Goal: Task Accomplishment & Management: Manage account settings

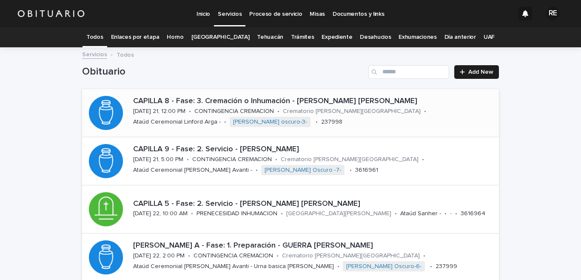
click at [324, 35] on link "Expediente" at bounding box center [337, 37] width 31 height 20
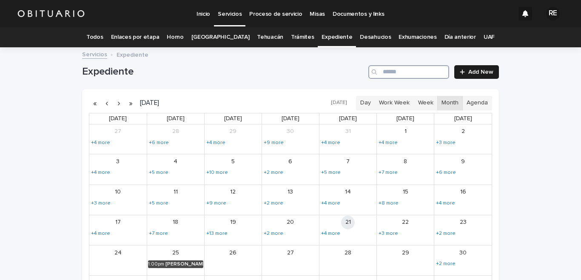
click at [403, 72] on input "Search" at bounding box center [409, 72] width 81 height 14
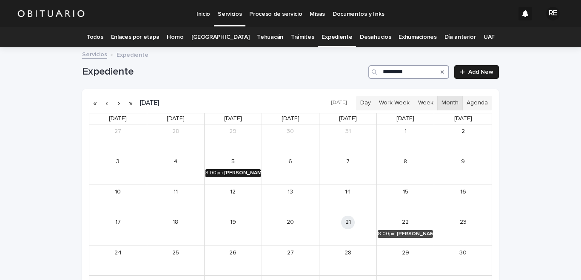
click at [225, 173] on div "[PERSON_NAME] [PERSON_NAME]" at bounding box center [242, 173] width 37 height 6
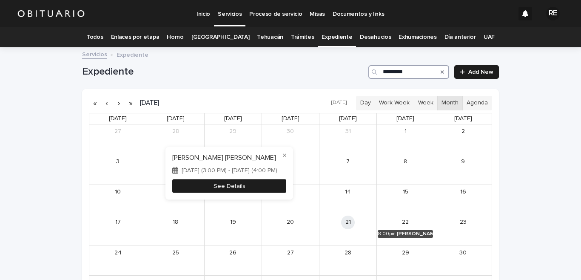
type input "*********"
click at [255, 186] on button "See Details" at bounding box center [229, 186] width 114 height 14
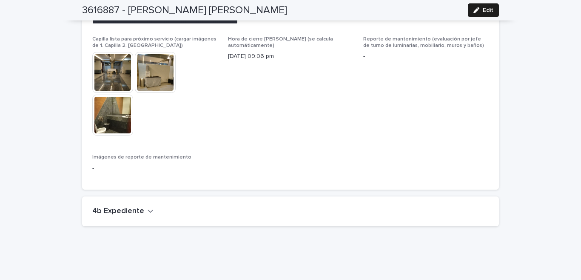
scroll to position [2076, 0]
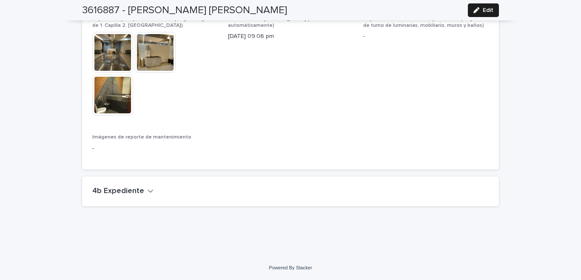
click at [130, 189] on h2 "4b Expediente" at bounding box center [118, 190] width 52 height 9
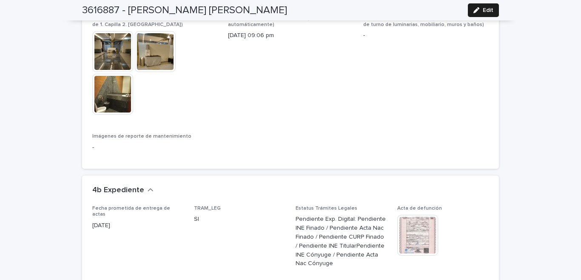
scroll to position [2244, 0]
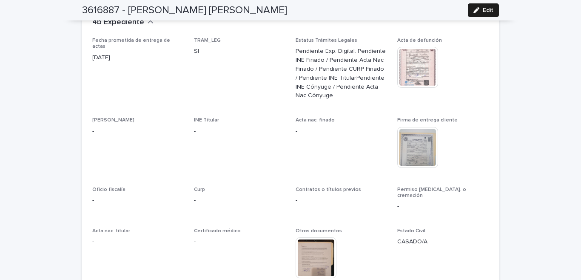
click at [421, 156] on img at bounding box center [418, 147] width 41 height 41
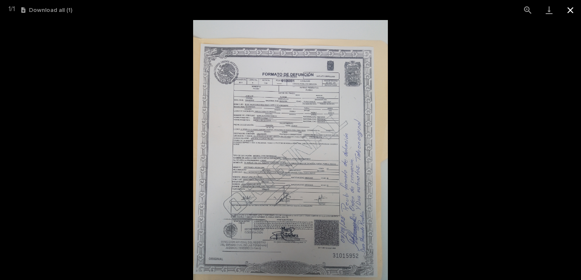
click at [569, 12] on button "Close gallery" at bounding box center [570, 10] width 21 height 20
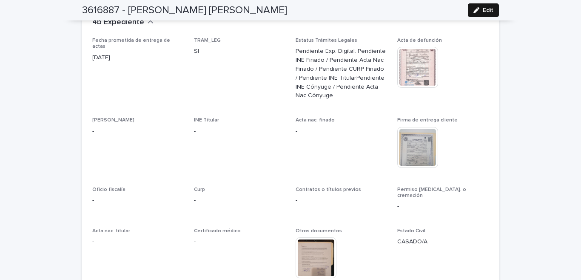
click at [478, 10] on div "button" at bounding box center [478, 10] width 9 height 6
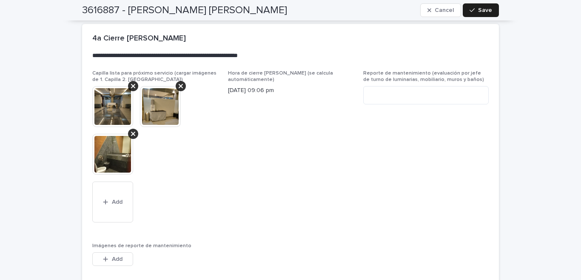
scroll to position [2328, 0]
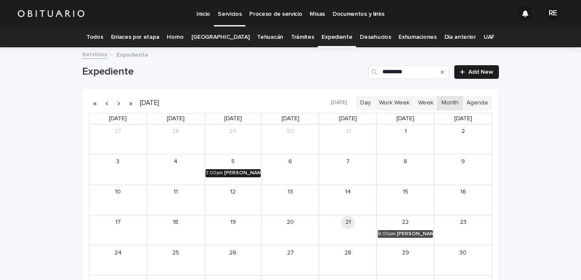
click at [224, 171] on div "[PERSON_NAME] [PERSON_NAME]" at bounding box center [242, 173] width 37 height 6
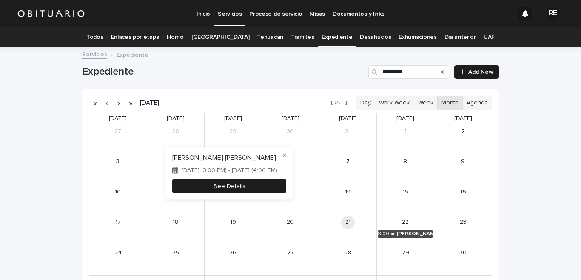
click at [266, 187] on button "See Details" at bounding box center [229, 186] width 114 height 14
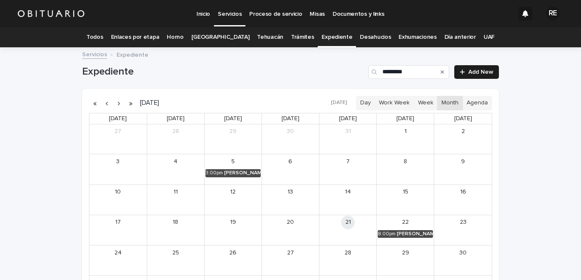
click at [441, 71] on icon "Search" at bounding box center [442, 71] width 3 height 5
click at [396, 72] on input "*********" at bounding box center [409, 72] width 81 height 14
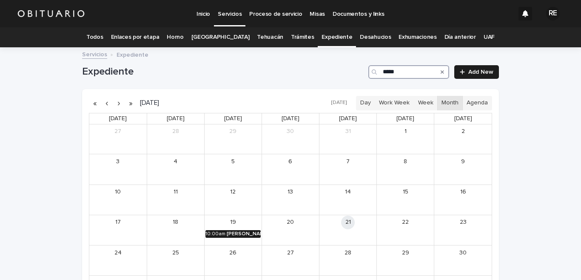
click at [227, 233] on div "[PERSON_NAME]" at bounding box center [244, 234] width 34 height 6
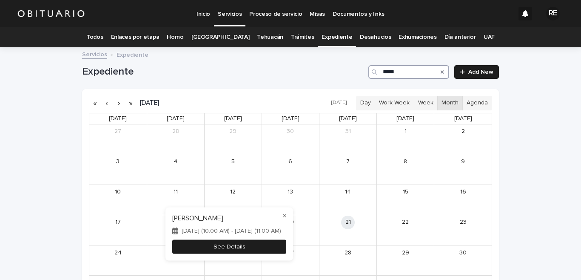
type input "*****"
click at [265, 245] on button "See Details" at bounding box center [229, 246] width 114 height 14
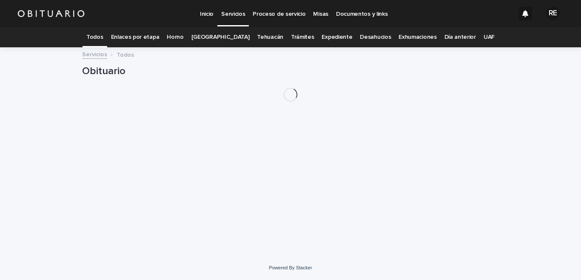
click at [326, 37] on link "Expediente" at bounding box center [337, 37] width 31 height 20
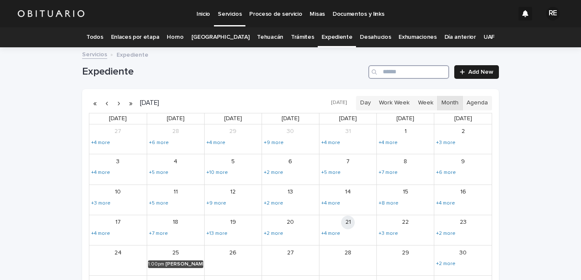
click at [423, 74] on input "Search" at bounding box center [409, 72] width 81 height 14
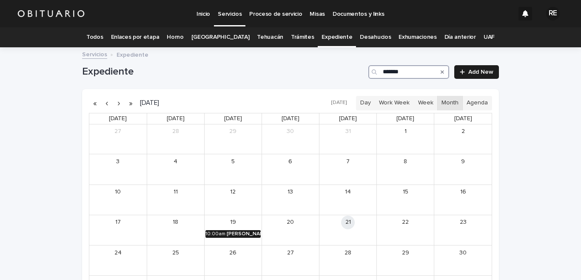
click at [219, 232] on div "10:00am" at bounding box center [216, 234] width 20 height 6
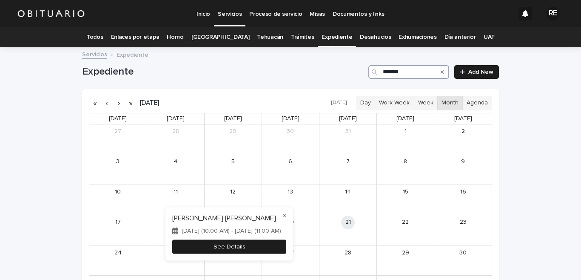
type input "*******"
click at [274, 249] on button "See Details" at bounding box center [229, 246] width 114 height 14
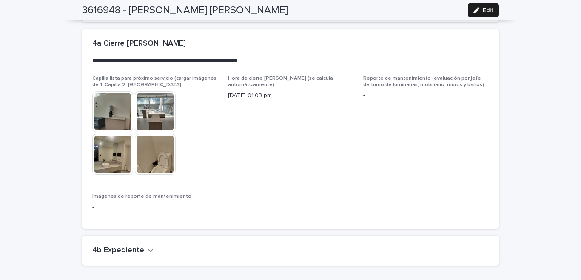
scroll to position [1990, 0]
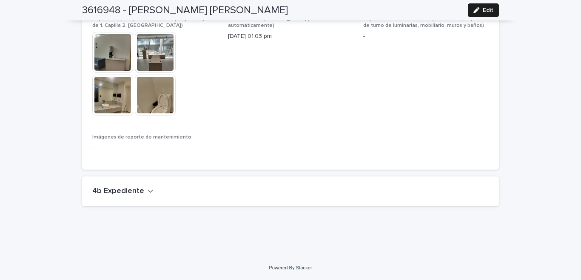
click at [128, 192] on h2 "4b Expediente" at bounding box center [118, 190] width 52 height 9
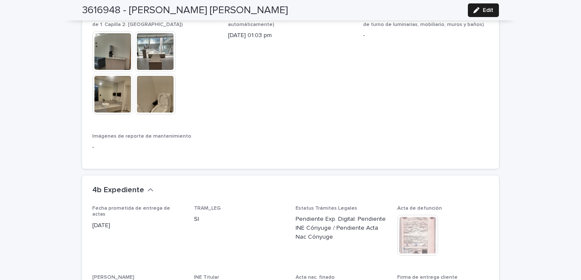
scroll to position [2115, 0]
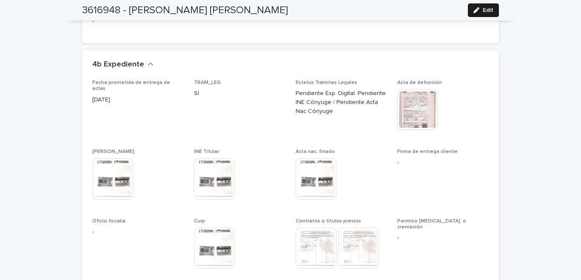
click at [414, 111] on img at bounding box center [418, 109] width 41 height 41
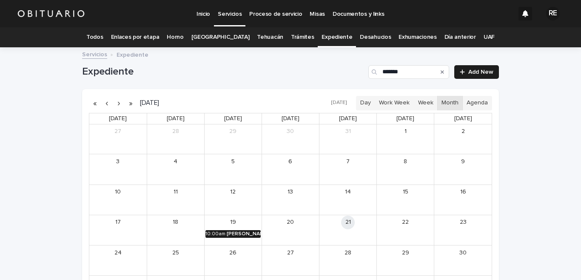
click at [231, 234] on div "[PERSON_NAME]" at bounding box center [244, 234] width 34 height 6
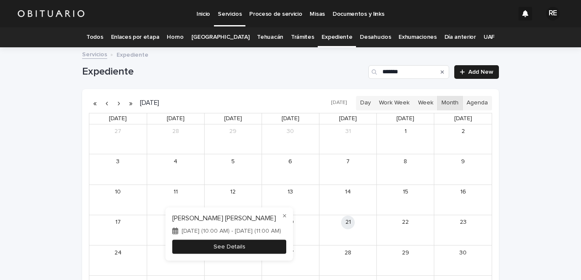
click at [271, 244] on button "See Details" at bounding box center [229, 246] width 114 height 14
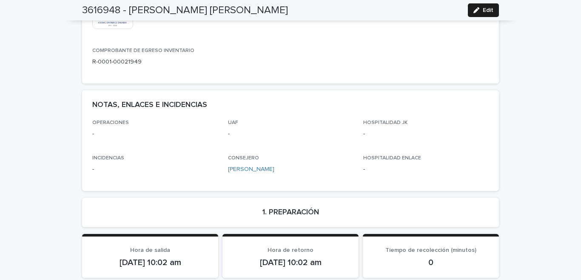
scroll to position [404, 0]
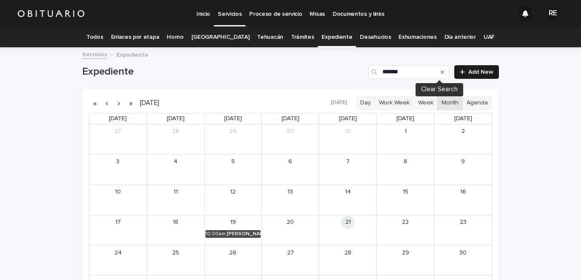
click at [441, 71] on icon "Search" at bounding box center [442, 71] width 3 height 3
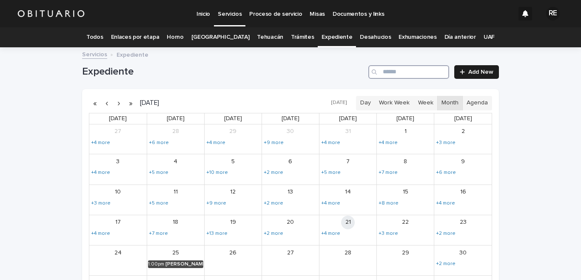
click at [386, 70] on input "Search" at bounding box center [409, 72] width 81 height 14
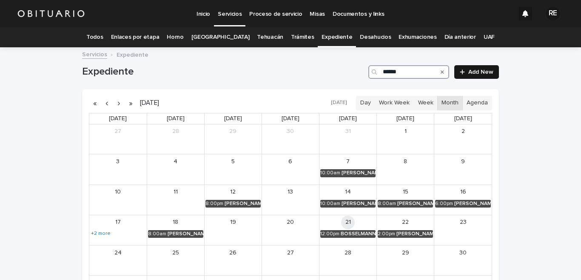
type input "******"
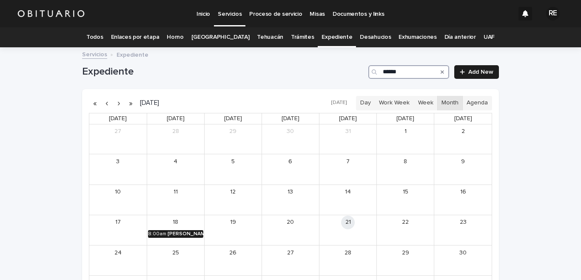
click at [161, 231] on div "8:00am" at bounding box center [157, 234] width 18 height 6
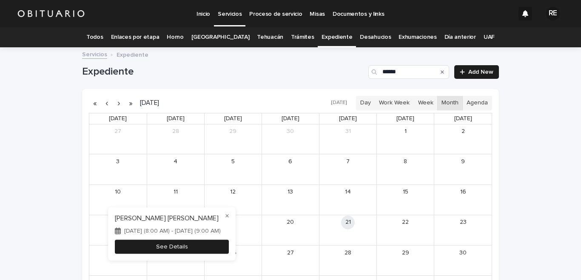
click at [200, 247] on button "See Details" at bounding box center [172, 246] width 114 height 14
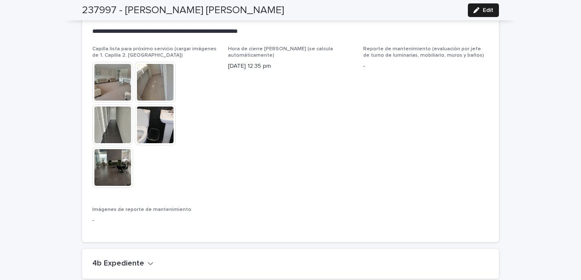
scroll to position [2204, 0]
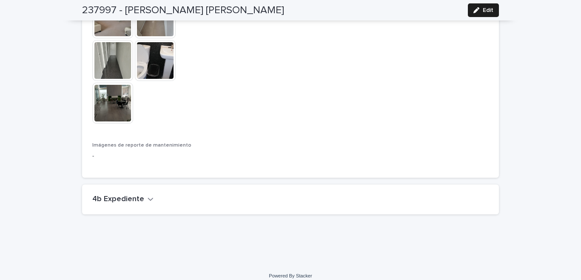
click at [127, 195] on h2 "4b Expediente" at bounding box center [118, 199] width 52 height 9
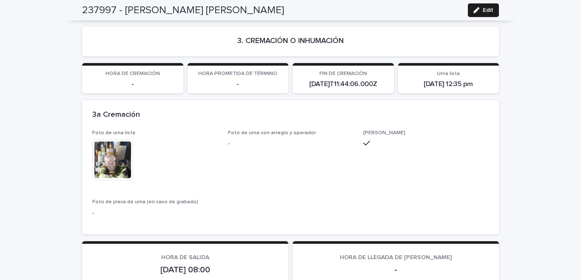
scroll to position [1700, 0]
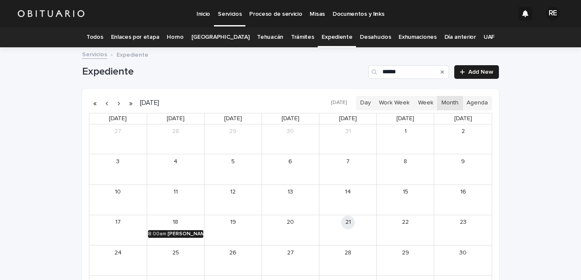
click at [162, 234] on link "8:00am DIAZ ABASCAL LUIS LEONIDES" at bounding box center [175, 234] width 55 height 8
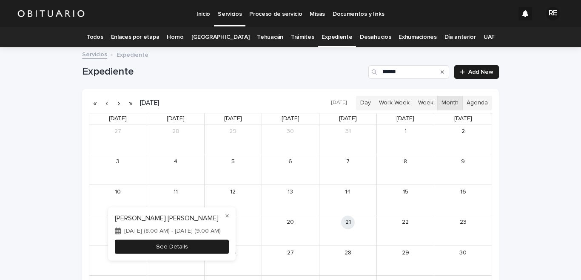
click at [224, 246] on button "See Details" at bounding box center [172, 246] width 114 height 14
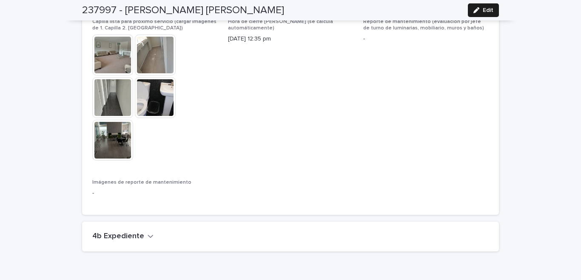
scroll to position [2204, 0]
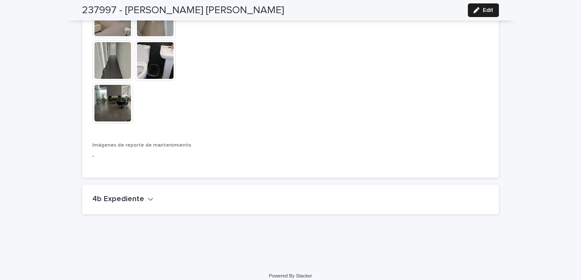
click at [135, 195] on h2 "4b Expediente" at bounding box center [118, 199] width 52 height 9
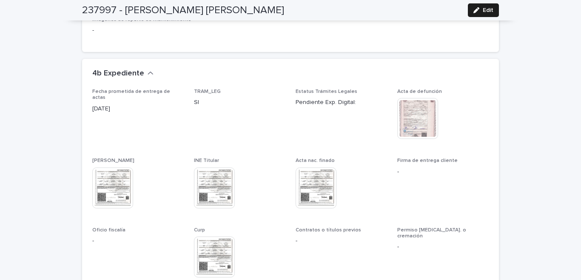
scroll to position [2455, 0]
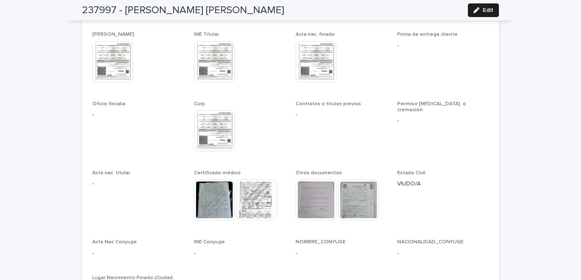
click at [355, 196] on img at bounding box center [358, 199] width 41 height 41
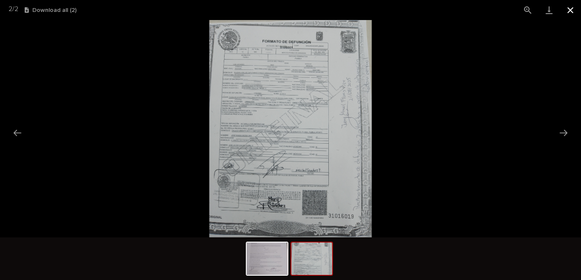
click at [573, 8] on button "Close gallery" at bounding box center [570, 10] width 21 height 20
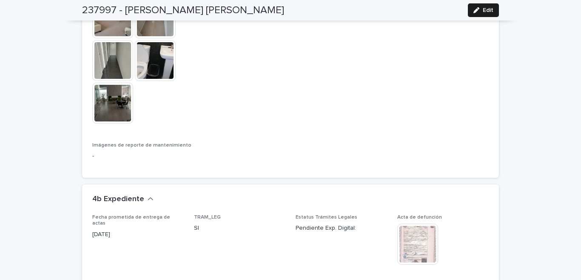
scroll to position [2329, 0]
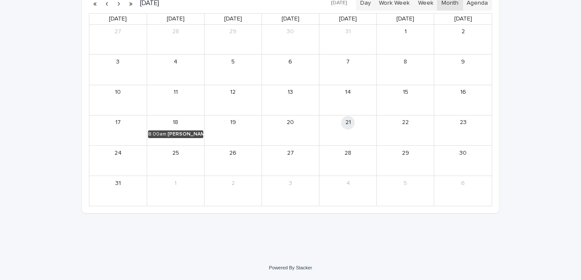
scroll to position [27, 0]
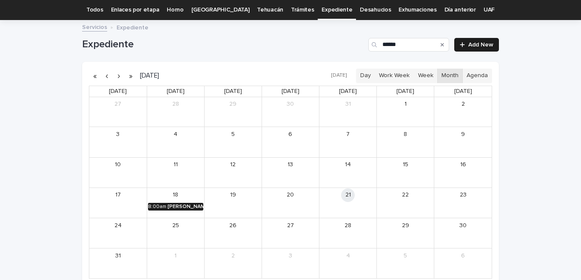
click at [160, 205] on div "8:00am" at bounding box center [157, 206] width 18 height 6
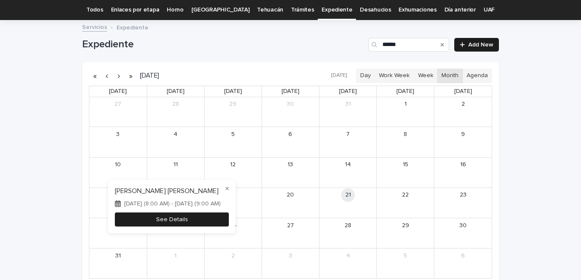
click at [192, 218] on button "See Details" at bounding box center [172, 219] width 114 height 14
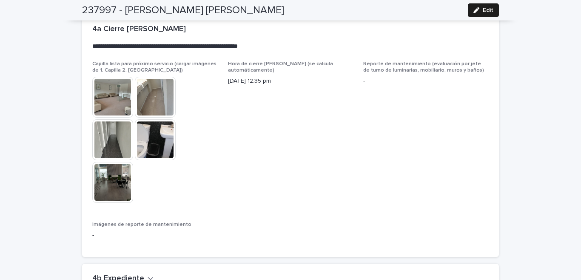
scroll to position [2204, 0]
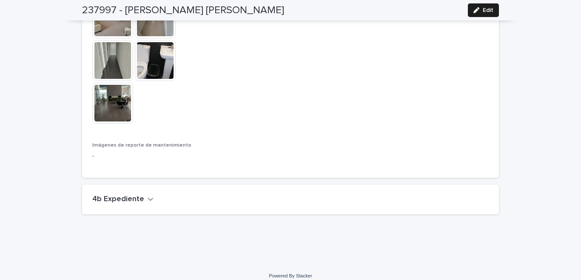
click at [123, 195] on h2 "4b Expediente" at bounding box center [118, 199] width 52 height 9
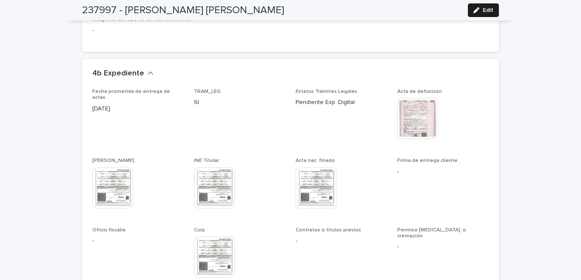
scroll to position [2288, 0]
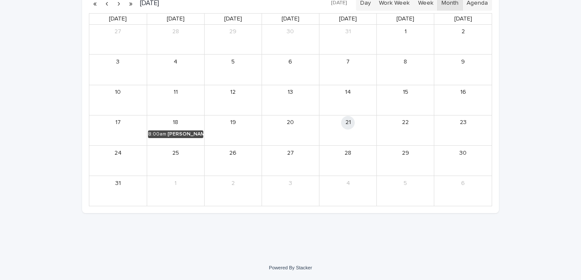
scroll to position [27, 0]
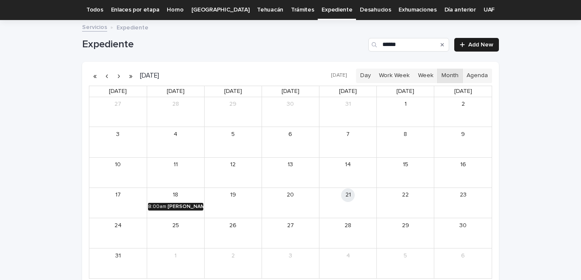
click at [175, 206] on div "[PERSON_NAME] [PERSON_NAME]" at bounding box center [186, 206] width 36 height 6
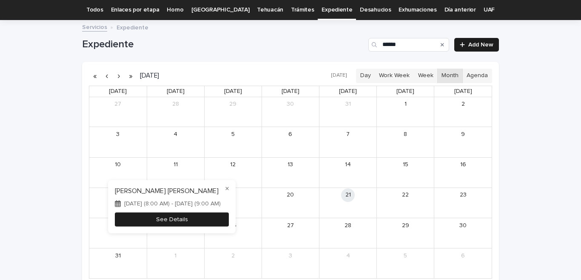
click at [221, 222] on button "See Details" at bounding box center [172, 219] width 114 height 14
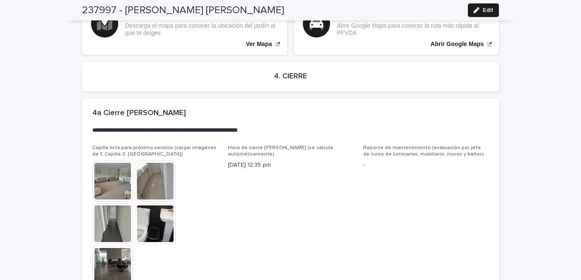
scroll to position [2204, 0]
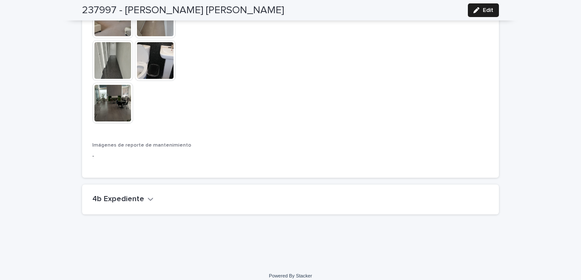
click at [106, 195] on h2 "4b Expediente" at bounding box center [118, 199] width 52 height 9
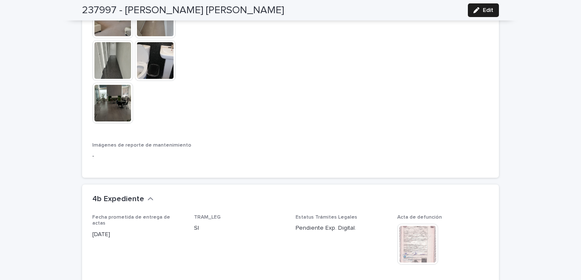
scroll to position [2329, 0]
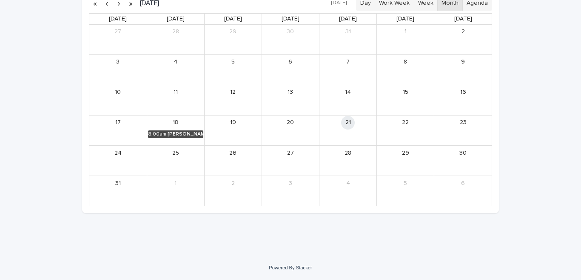
scroll to position [27, 0]
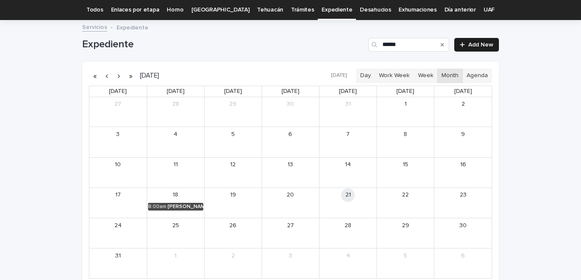
click at [103, 6] on link "Todos" at bounding box center [94, 10] width 17 height 20
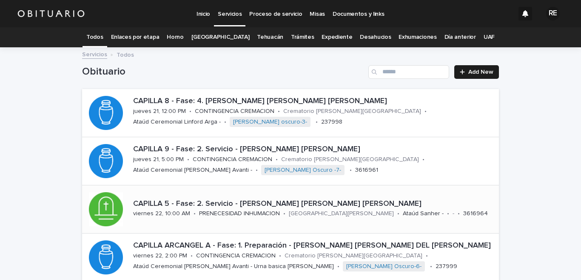
scroll to position [42, 0]
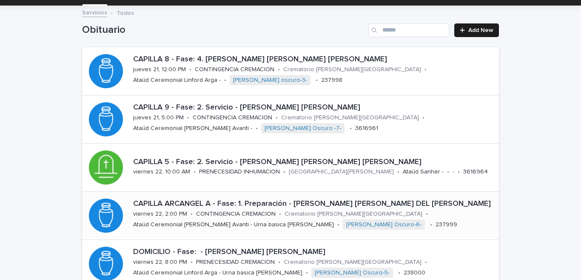
click at [173, 201] on p "[PERSON_NAME] A - Fase: 1. Preparación - GUERRA [PERSON_NAME]" at bounding box center [314, 203] width 363 height 9
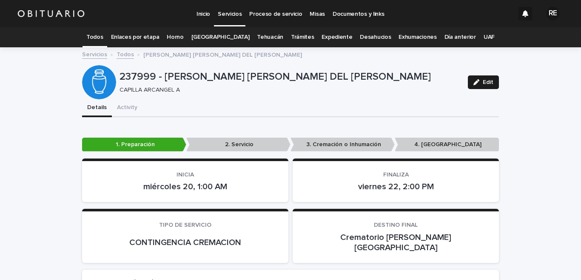
click at [324, 36] on link "Expediente" at bounding box center [337, 37] width 31 height 20
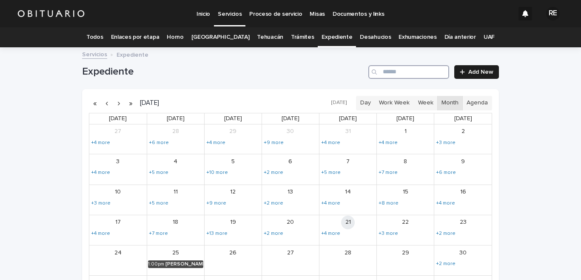
click at [402, 71] on input "Search" at bounding box center [409, 72] width 81 height 14
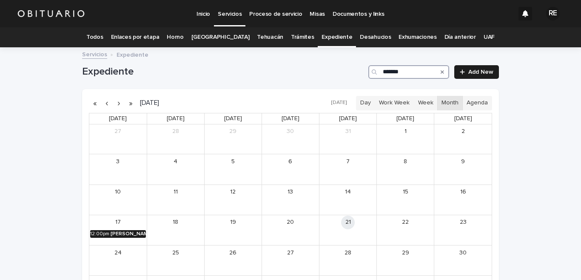
click at [119, 235] on div "[PERSON_NAME][US_STATE]" at bounding box center [128, 234] width 35 height 6
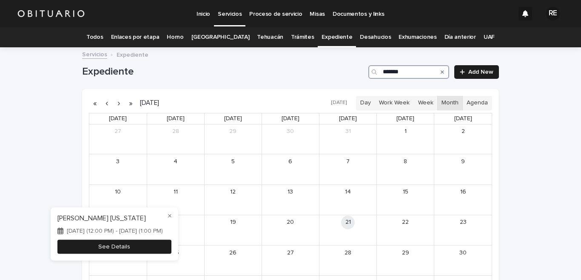
type input "*******"
click at [134, 246] on button "See Details" at bounding box center [114, 246] width 114 height 14
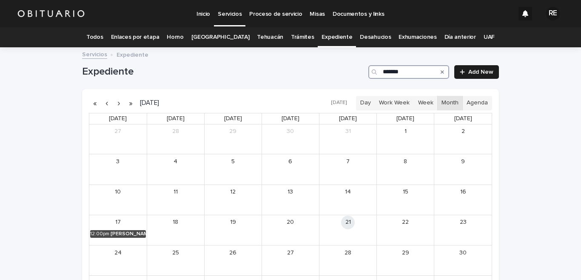
click at [407, 72] on input "*******" at bounding box center [409, 72] width 81 height 14
click at [171, 232] on div "[PERSON_NAME]" at bounding box center [186, 234] width 34 height 6
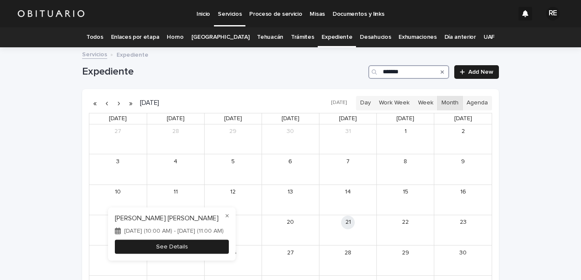
type input "*******"
click at [205, 241] on button "See Details" at bounding box center [172, 246] width 114 height 14
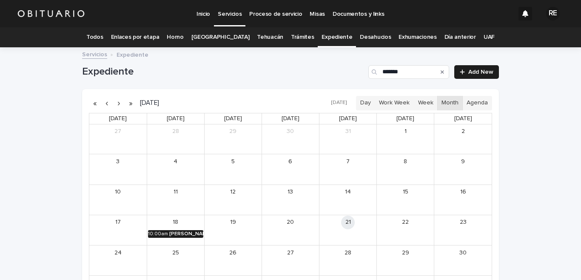
click at [163, 232] on div "10:00am" at bounding box center [158, 234] width 20 height 6
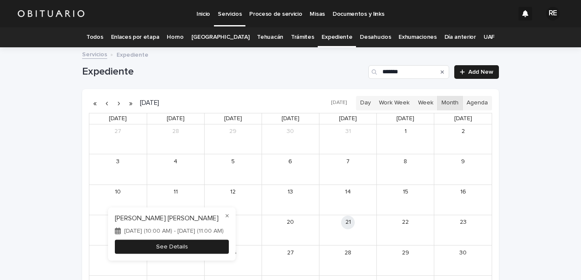
click at [204, 241] on button "See Details" at bounding box center [172, 246] width 114 height 14
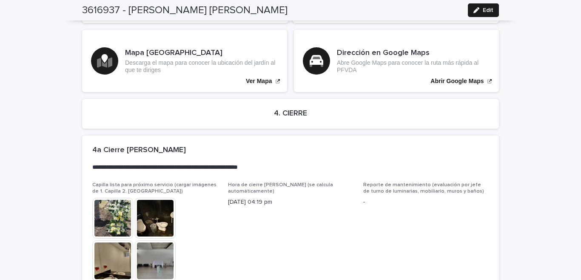
scroll to position [2082, 0]
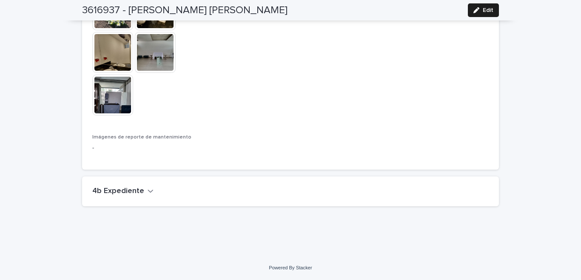
click at [129, 192] on h2 "4b Expediente" at bounding box center [118, 190] width 52 height 9
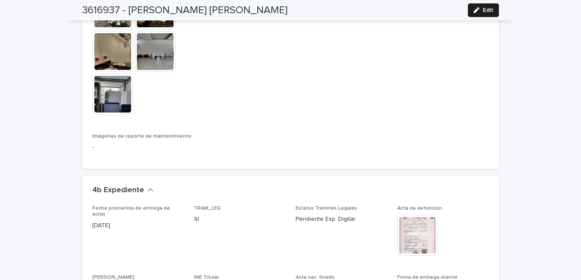
scroll to position [2208, 0]
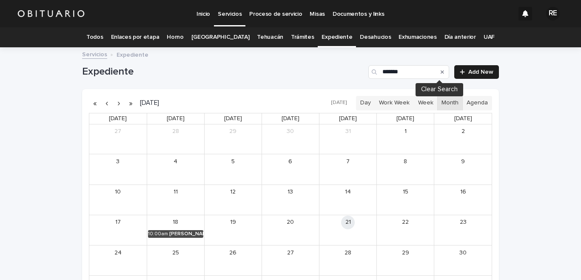
click at [441, 72] on icon "Search" at bounding box center [442, 71] width 3 height 5
click at [418, 72] on input "*******" at bounding box center [409, 72] width 81 height 14
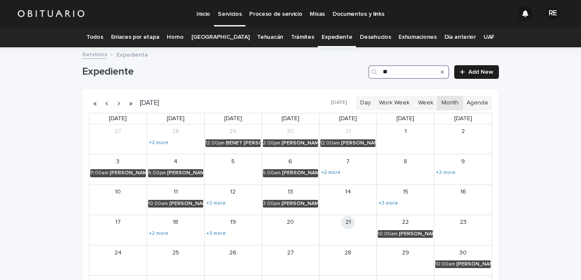
type input "*"
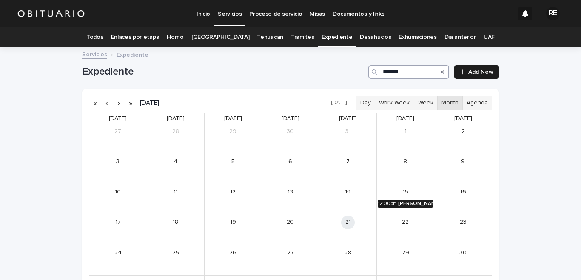
click at [409, 202] on div "[PERSON_NAME] [PERSON_NAME]" at bounding box center [415, 204] width 35 height 6
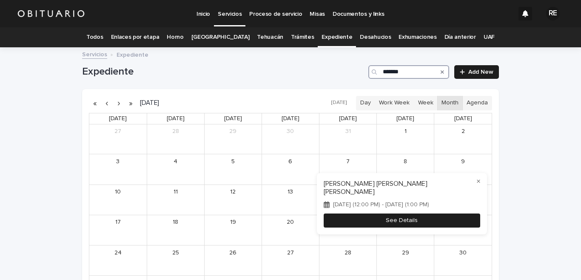
type input "*******"
click at [436, 220] on button "See Details" at bounding box center [402, 220] width 157 height 14
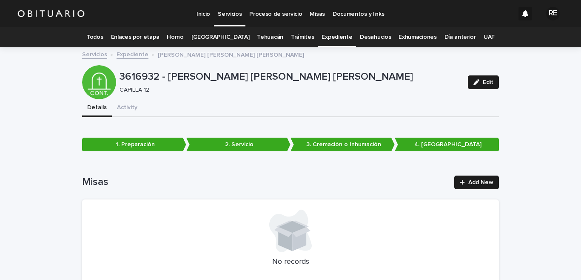
click at [330, 37] on link "Expediente" at bounding box center [337, 37] width 31 height 20
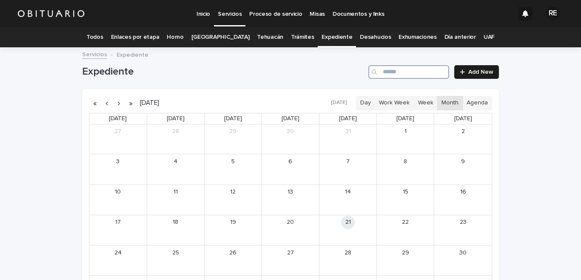
click at [415, 73] on input "Search" at bounding box center [409, 72] width 81 height 14
click at [401, 201] on div "[PERSON_NAME] [PERSON_NAME]" at bounding box center [415, 204] width 35 height 6
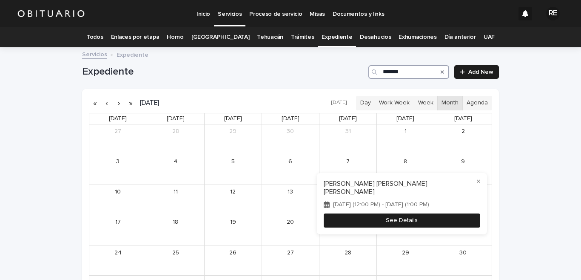
type input "*******"
click at [382, 221] on button "See Details" at bounding box center [402, 220] width 157 height 14
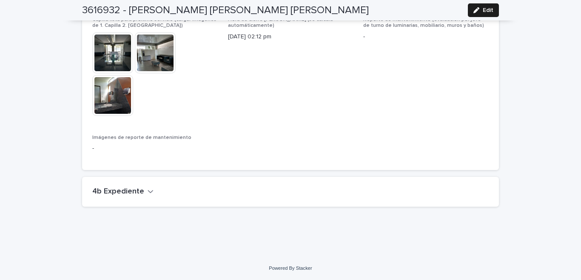
scroll to position [1958, 0]
click at [135, 188] on h2 "4b Expediente" at bounding box center [118, 191] width 52 height 9
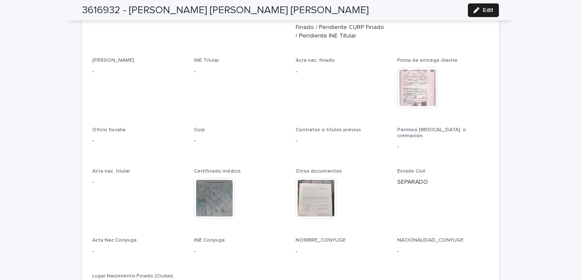
scroll to position [2251, 0]
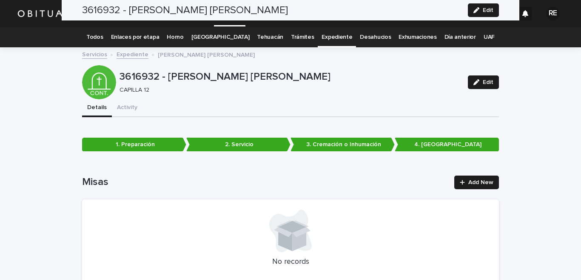
scroll to position [2251, 0]
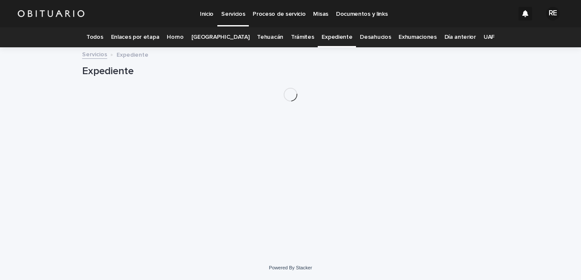
click at [332, 33] on link "Expediente" at bounding box center [337, 37] width 31 height 20
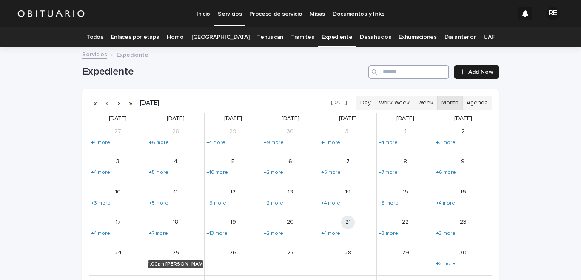
click at [422, 72] on input "Search" at bounding box center [409, 72] width 81 height 14
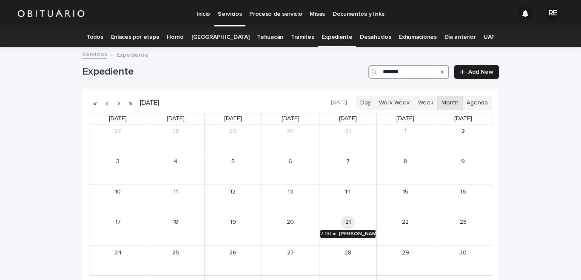
click at [343, 235] on div "[PERSON_NAME] [PERSON_NAME]" at bounding box center [357, 234] width 37 height 6
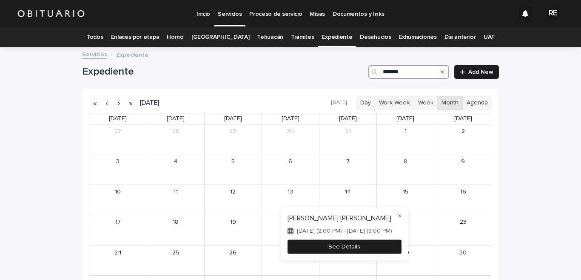
type input "*******"
click at [376, 244] on button "See Details" at bounding box center [345, 246] width 114 height 14
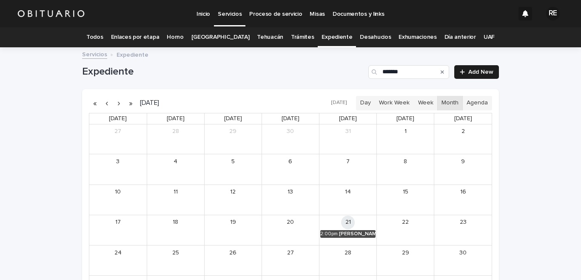
click at [441, 73] on icon "Search" at bounding box center [442, 71] width 3 height 3
click at [413, 74] on input "*******" at bounding box center [409, 72] width 81 height 14
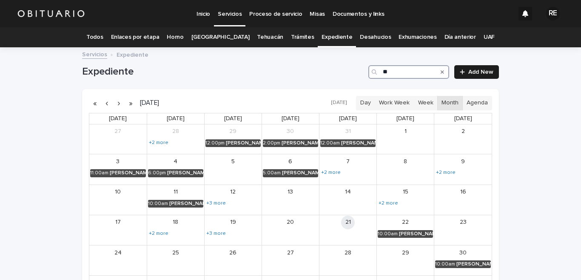
type input "*"
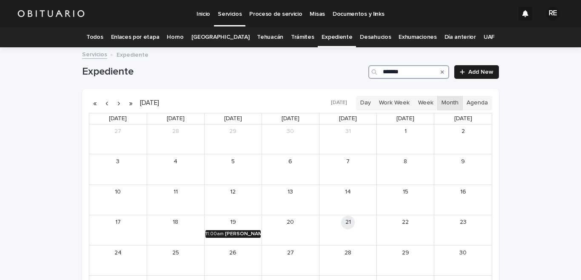
click at [230, 233] on div "[PERSON_NAME]" at bounding box center [243, 234] width 36 height 6
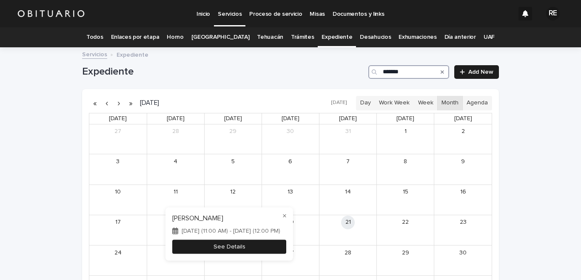
type input "*******"
click at [279, 246] on button "See Details" at bounding box center [229, 246] width 114 height 14
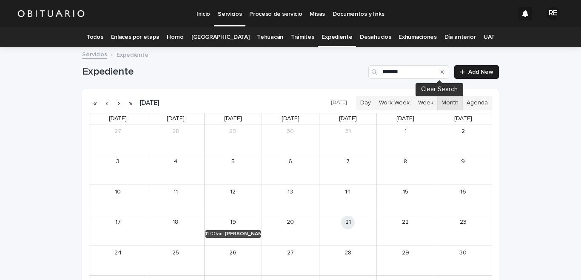
click at [441, 70] on icon "Search" at bounding box center [442, 71] width 3 height 5
click at [415, 72] on input "*******" at bounding box center [409, 72] width 81 height 14
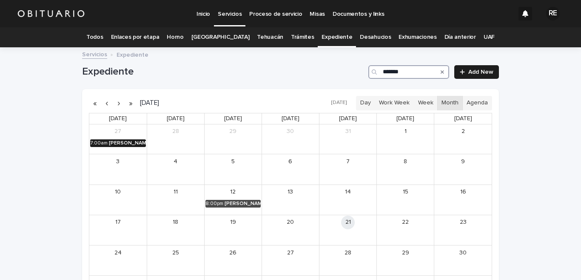
click at [129, 142] on div "[PERSON_NAME]" at bounding box center [127, 143] width 37 height 6
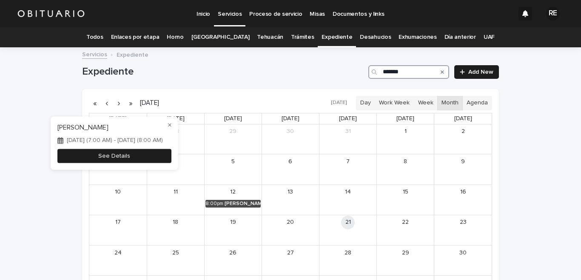
type input "*******"
click at [138, 154] on button "See Details" at bounding box center [114, 156] width 114 height 14
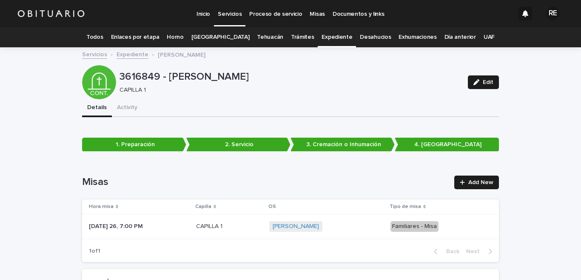
click at [103, 33] on link "Todos" at bounding box center [94, 37] width 17 height 20
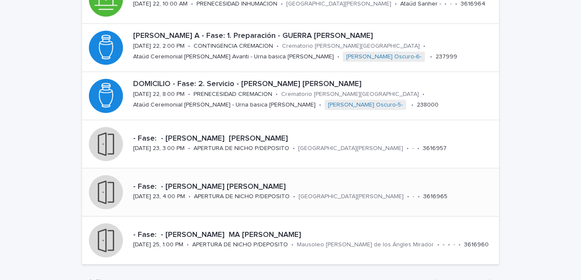
scroll to position [252, 0]
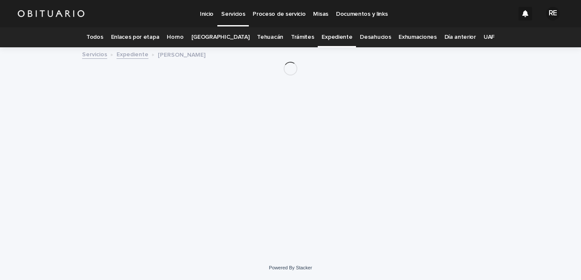
click at [331, 37] on link "Expediente" at bounding box center [337, 37] width 31 height 20
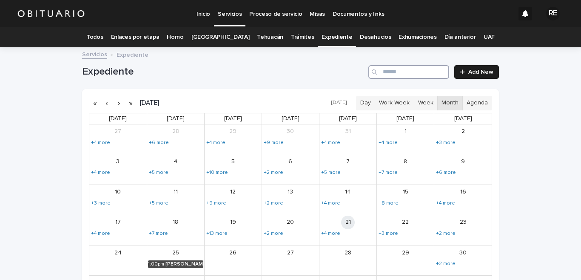
click at [407, 72] on input "Search" at bounding box center [409, 72] width 81 height 14
type input "*"
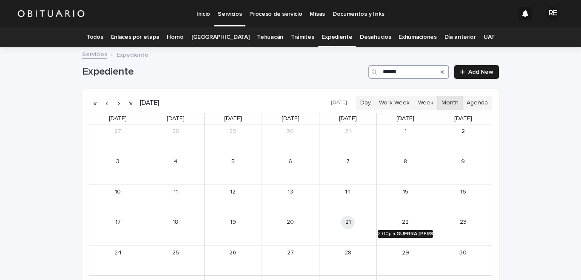
click at [403, 231] on div "GUERRA [PERSON_NAME]" at bounding box center [415, 234] width 37 height 6
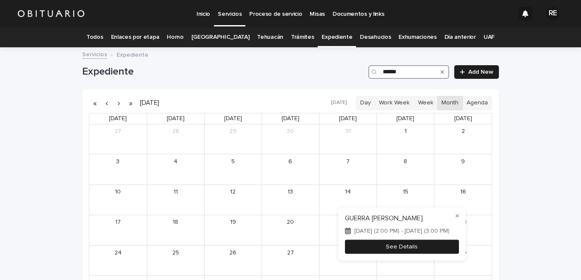
type input "******"
click at [424, 245] on button "See Details" at bounding box center [402, 246] width 114 height 14
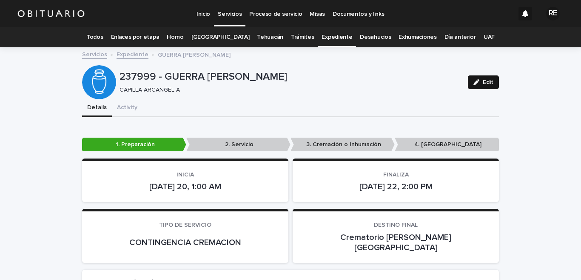
click at [478, 83] on div "button" at bounding box center [478, 82] width 9 height 6
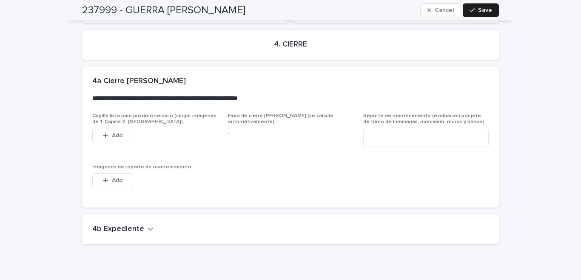
scroll to position [2084, 0]
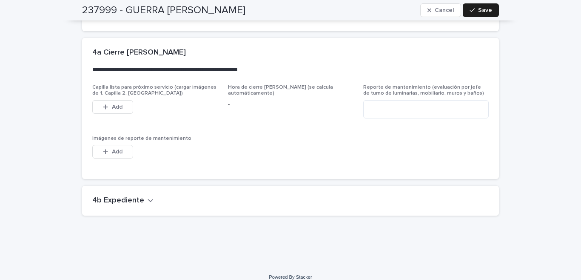
click at [134, 196] on h2 "4b Expediente" at bounding box center [118, 200] width 52 height 9
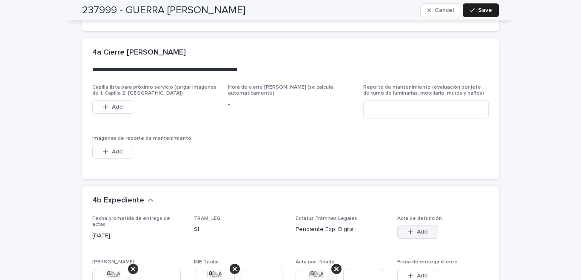
click at [421, 229] on span "Add" at bounding box center [422, 232] width 11 height 6
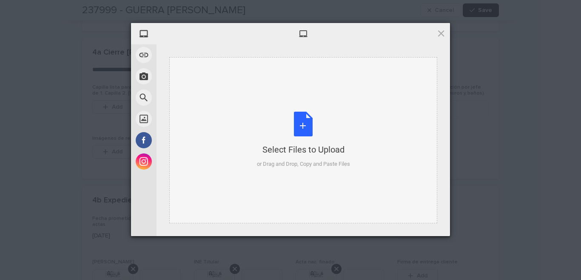
click at [306, 119] on div "Select Files to Upload or Drag and Drop, Copy and Paste Files" at bounding box center [303, 140] width 93 height 57
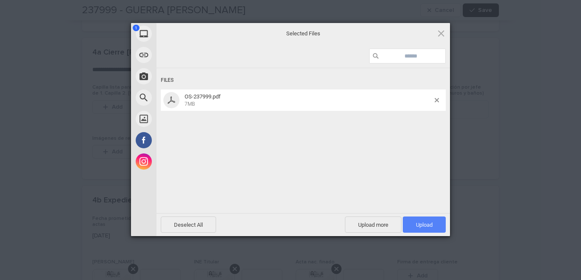
click at [416, 224] on span "Upload 1" at bounding box center [424, 224] width 17 height 6
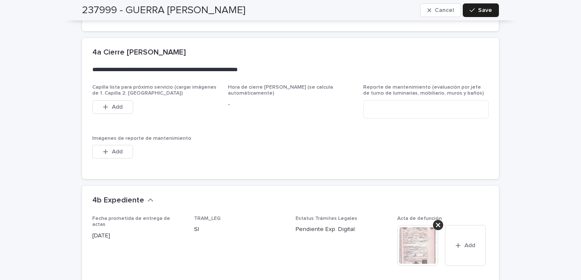
click at [416, 238] on img at bounding box center [418, 245] width 41 height 41
click at [416, 238] on body "Inicio Servicios Proceso de servicio Misas Documentos y links RE Todos Enlaces …" at bounding box center [290, 140] width 581 height 280
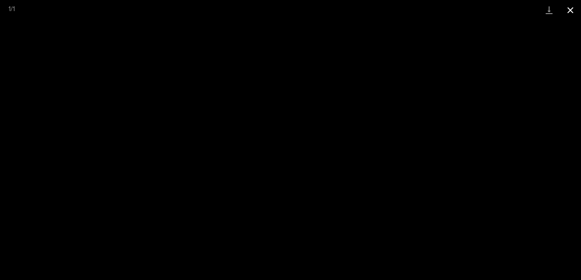
click at [570, 9] on button "Close gallery" at bounding box center [570, 10] width 21 height 20
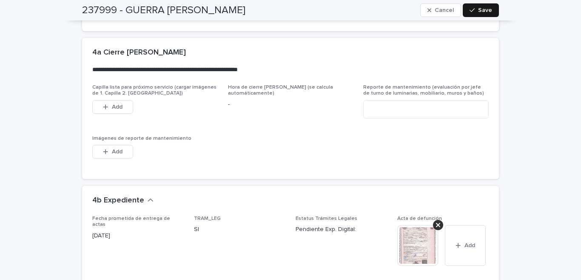
click at [473, 9] on div "button" at bounding box center [474, 10] width 9 height 6
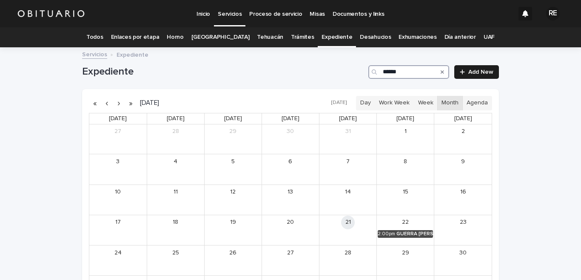
click at [409, 67] on input "******" at bounding box center [409, 72] width 81 height 14
click at [351, 231] on div "[PERSON_NAME] [PERSON_NAME]" at bounding box center [358, 234] width 35 height 6
type input "******"
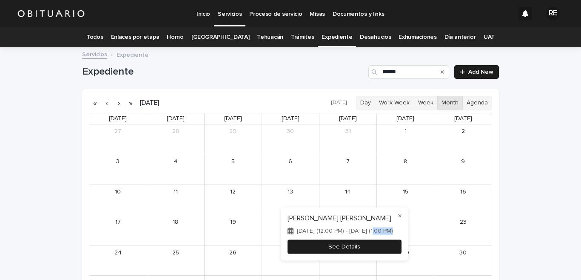
drag, startPoint x: 351, startPoint y: 231, endPoint x: 372, endPoint y: 250, distance: 28.4
click at [372, 250] on button "See Details" at bounding box center [345, 246] width 114 height 14
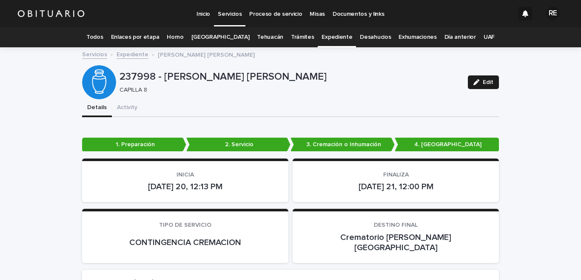
click at [478, 82] on div "button" at bounding box center [478, 82] width 9 height 6
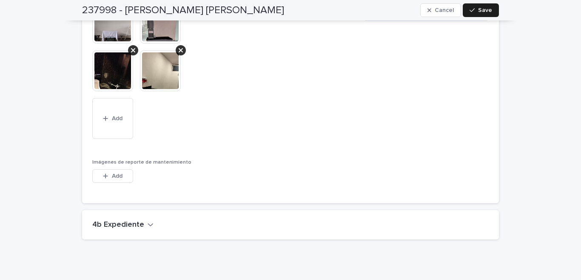
scroll to position [2499, 0]
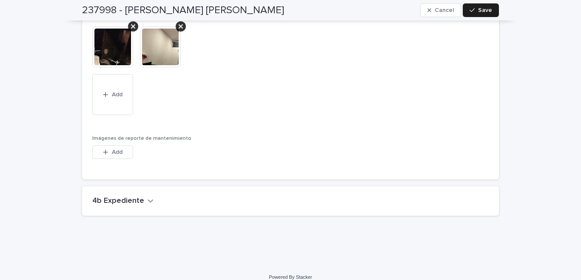
click at [148, 196] on div "4b Expediente" at bounding box center [288, 200] width 393 height 9
click at [125, 196] on h2 "4b Expediente" at bounding box center [118, 200] width 52 height 9
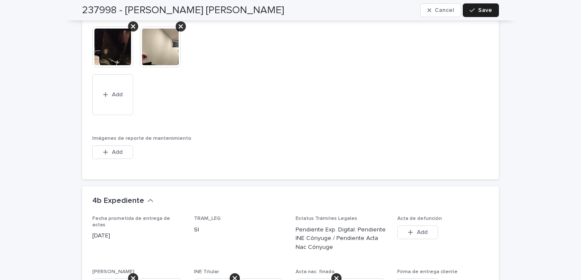
scroll to position [2583, 0]
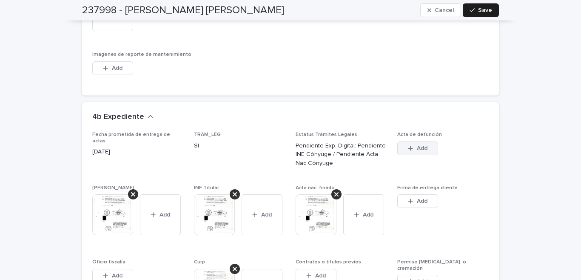
click at [417, 145] on span "Add" at bounding box center [422, 148] width 11 height 6
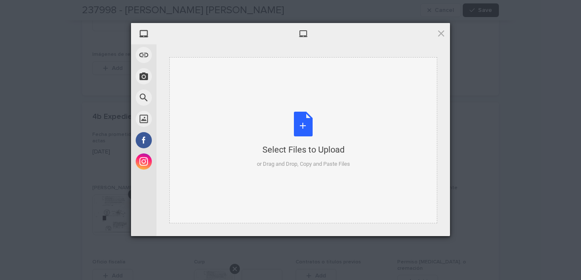
click at [313, 130] on div "Select Files to Upload or Drag and Drop, Copy and Paste Files" at bounding box center [303, 140] width 93 height 57
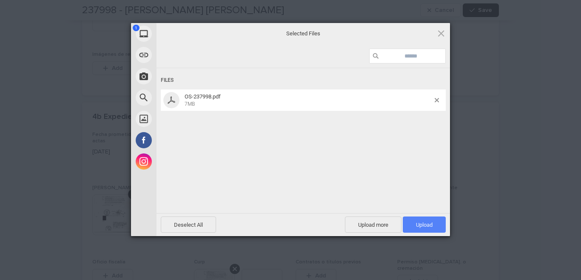
click at [412, 223] on span "Upload 1" at bounding box center [424, 224] width 43 height 16
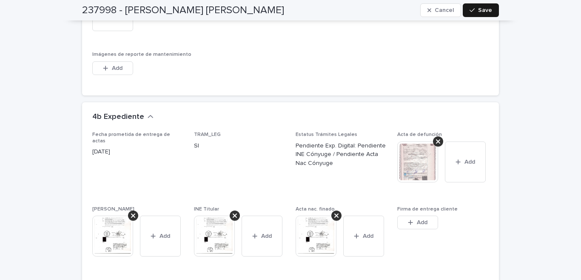
click at [475, 11] on div "button" at bounding box center [474, 10] width 9 height 6
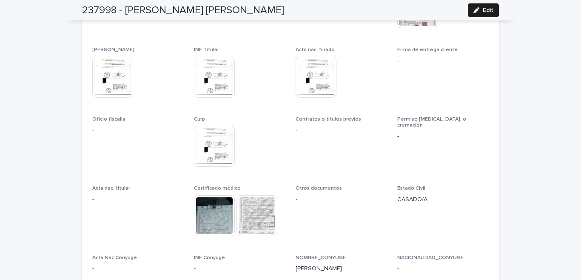
scroll to position [2220, 0]
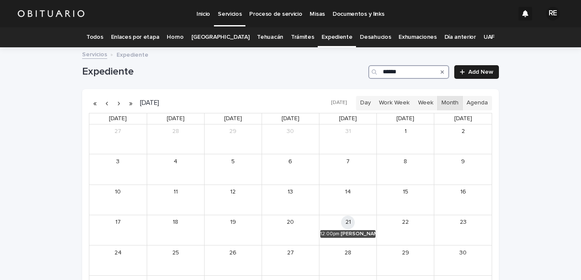
click at [411, 65] on input "******" at bounding box center [409, 72] width 81 height 14
click at [441, 74] on icon "Search" at bounding box center [442, 71] width 3 height 5
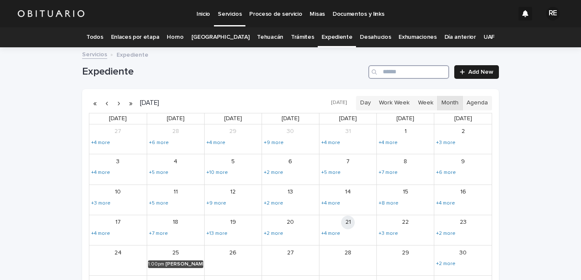
click at [391, 73] on input "Search" at bounding box center [409, 72] width 81 height 14
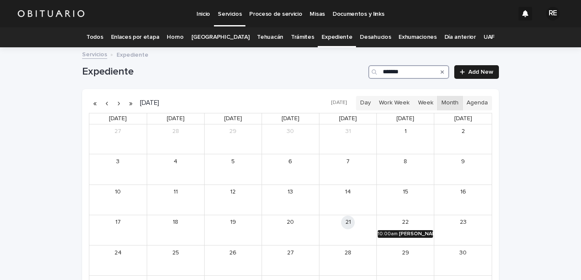
click at [406, 233] on div "[PERSON_NAME] [PERSON_NAME]" at bounding box center [416, 234] width 34 height 6
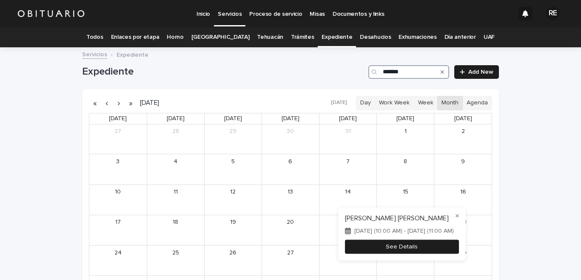
type input "*******"
click at [427, 248] on button "See Details" at bounding box center [402, 246] width 114 height 14
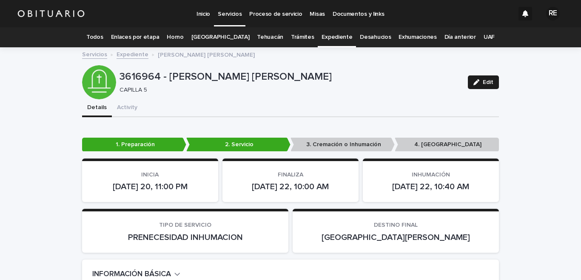
scroll to position [42, 0]
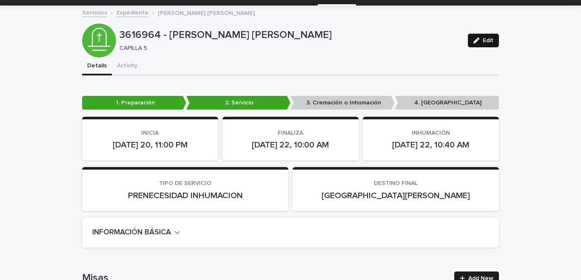
click at [475, 42] on icon "button" at bounding box center [477, 40] width 6 height 6
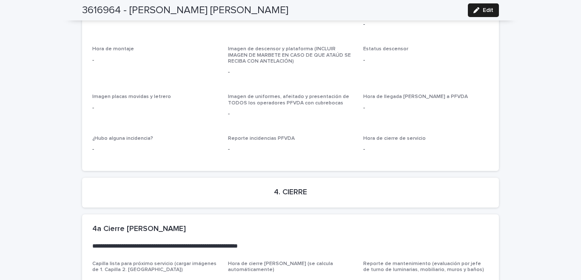
scroll to position [2257, 0]
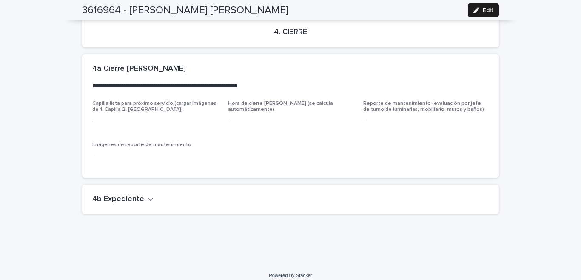
click at [138, 195] on h2 "4b Expediente" at bounding box center [118, 199] width 52 height 9
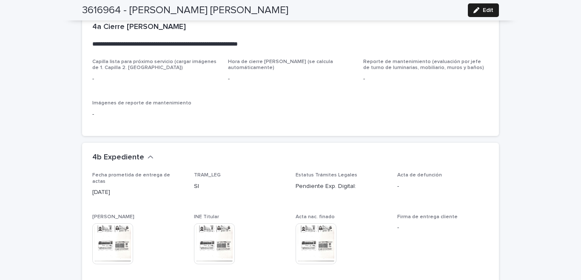
scroll to position [2341, 0]
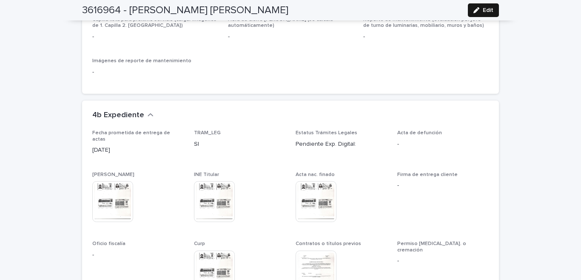
click at [477, 8] on div "button" at bounding box center [478, 10] width 9 height 6
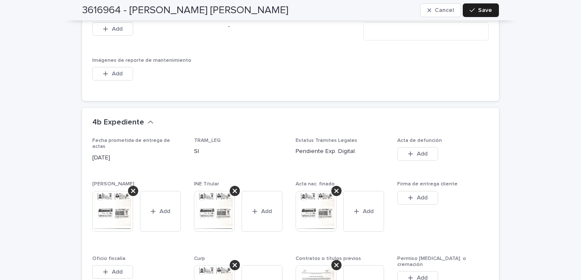
scroll to position [2593, 0]
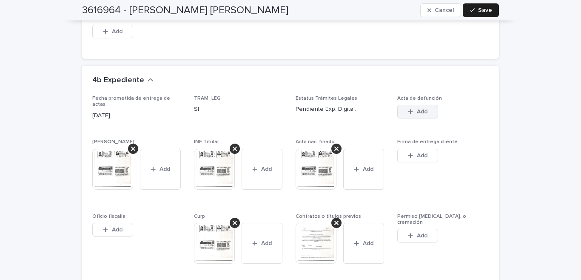
click at [418, 111] on span "Add" at bounding box center [422, 112] width 11 height 6
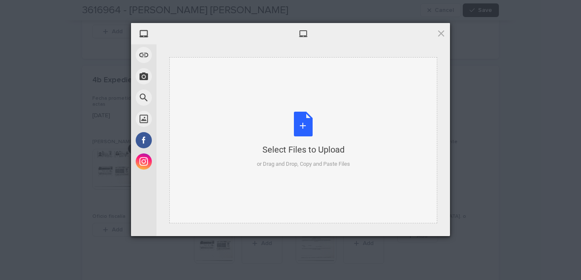
click at [305, 127] on div "Select Files to Upload or Drag and Drop, Copy and Paste Files" at bounding box center [303, 140] width 93 height 57
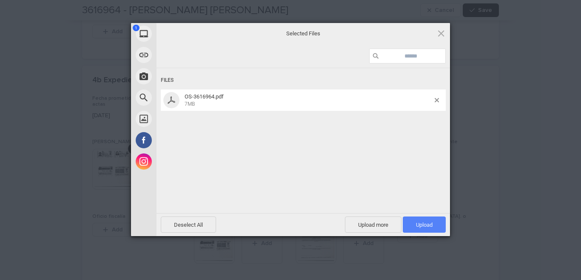
click at [415, 224] on span "Upload 1" at bounding box center [424, 224] width 43 height 16
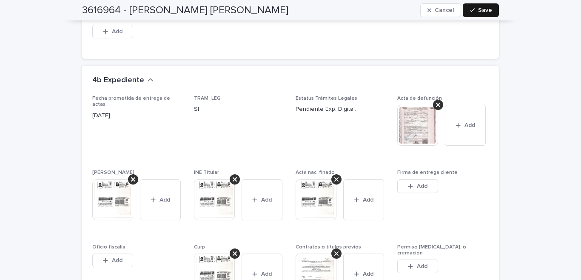
click at [473, 13] on button "Save" at bounding box center [481, 10] width 36 height 14
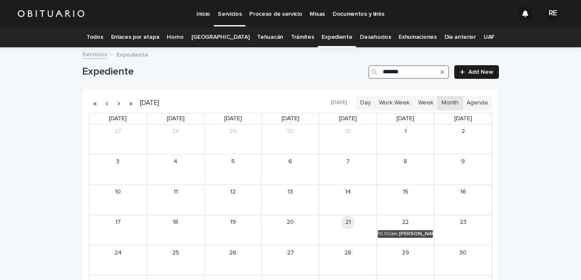
click at [407, 72] on input "*******" at bounding box center [409, 72] width 81 height 14
click at [346, 234] on div "[PERSON_NAME] Y [PERSON_NAME]" at bounding box center [358, 234] width 35 height 6
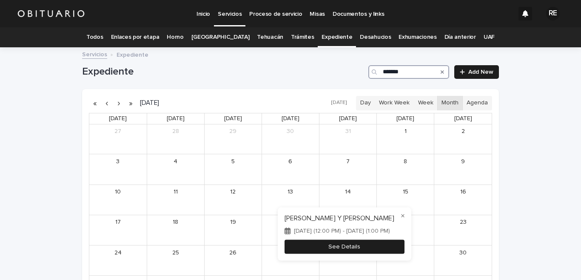
type input "*******"
click at [370, 244] on button "See Details" at bounding box center [345, 246] width 120 height 14
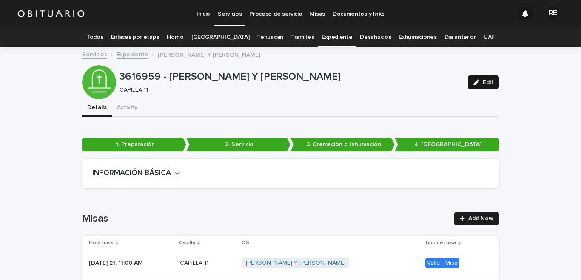
click at [477, 82] on div "button" at bounding box center [478, 82] width 9 height 6
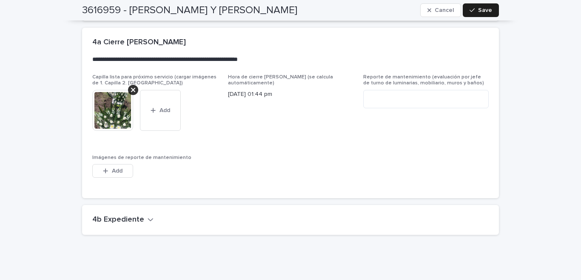
scroll to position [2798, 0]
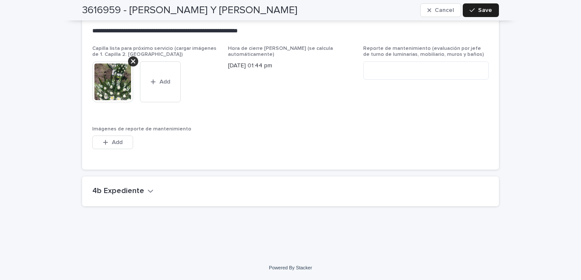
click at [148, 192] on icon "button" at bounding box center [151, 191] width 6 height 8
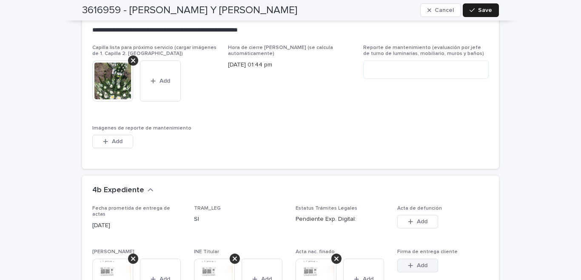
click at [417, 262] on span "Add" at bounding box center [422, 265] width 11 height 6
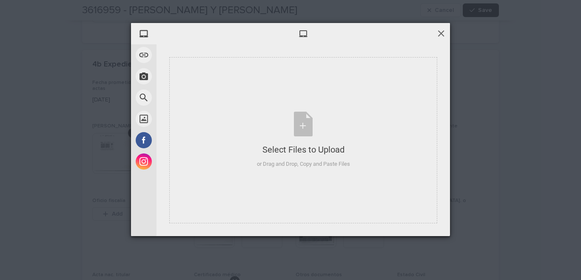
click at [442, 34] on span at bounding box center [441, 33] width 9 height 9
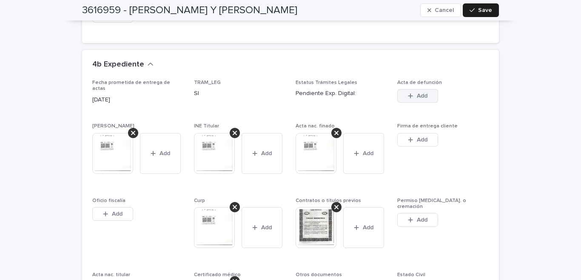
click at [412, 96] on div "button" at bounding box center [412, 96] width 9 height 6
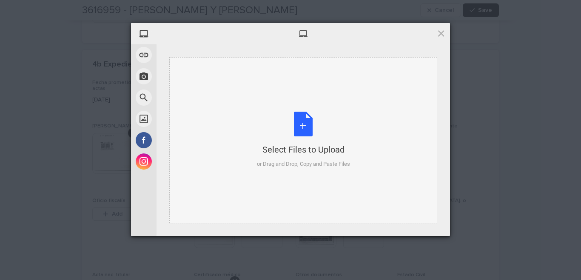
click at [302, 127] on div "Select Files to Upload or Drag and Drop, Copy and Paste Files" at bounding box center [303, 140] width 93 height 57
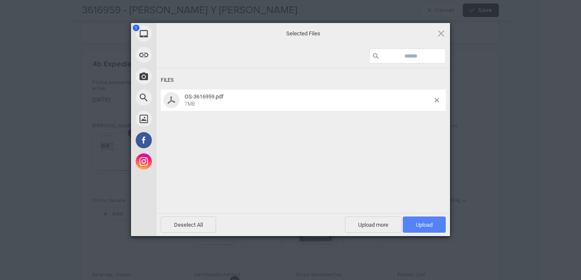
click at [415, 226] on span "Upload 1" at bounding box center [424, 224] width 43 height 16
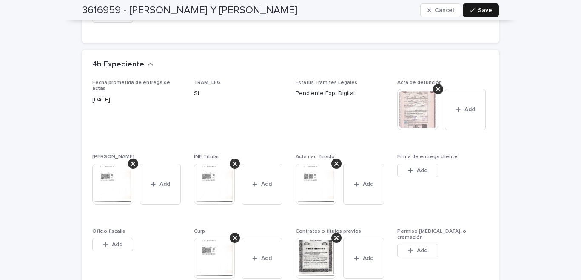
click at [471, 13] on button "Save" at bounding box center [481, 10] width 36 height 14
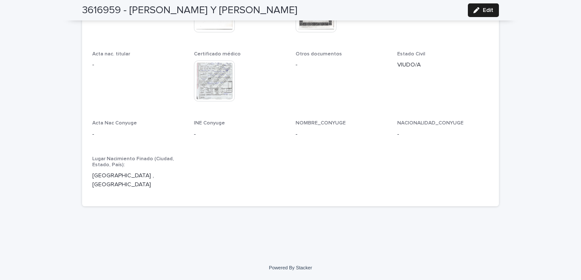
scroll to position [2283, 0]
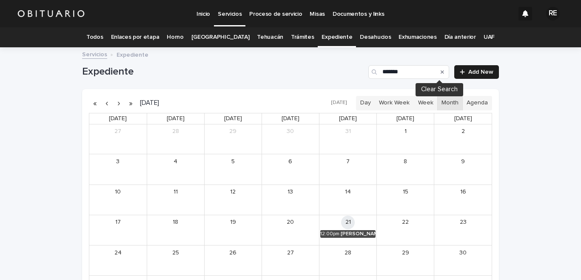
click at [441, 71] on icon "Search" at bounding box center [442, 71] width 3 height 3
click at [424, 72] on input "*******" at bounding box center [409, 72] width 81 height 14
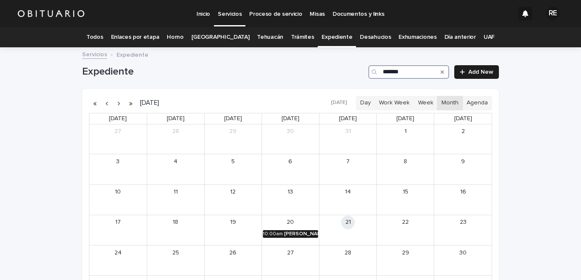
click at [289, 233] on div "[PERSON_NAME]" at bounding box center [301, 234] width 34 height 6
type input "*******"
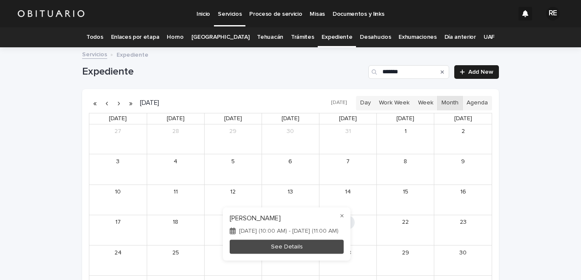
click at [289, 233] on div "[DATE] (10:00 AM) - [DATE] (11:00 AM)" at bounding box center [287, 230] width 114 height 7
click at [315, 251] on button "See Details" at bounding box center [287, 246] width 114 height 14
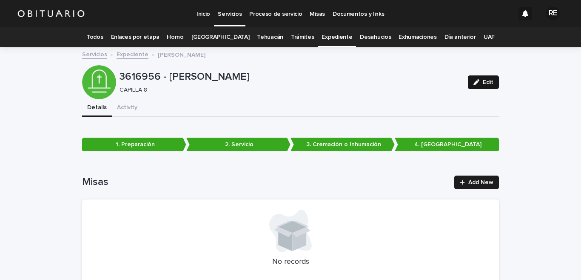
click at [478, 84] on div "button" at bounding box center [478, 82] width 9 height 6
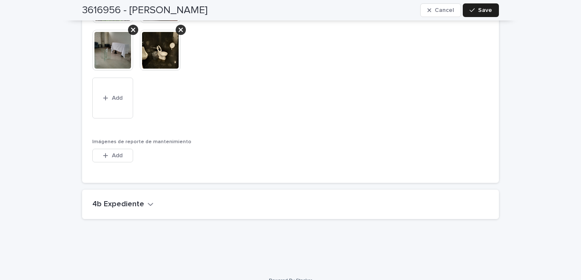
scroll to position [2279, 0]
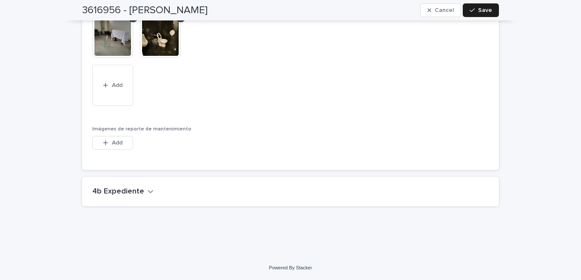
click at [141, 192] on button "4b Expediente" at bounding box center [122, 191] width 61 height 9
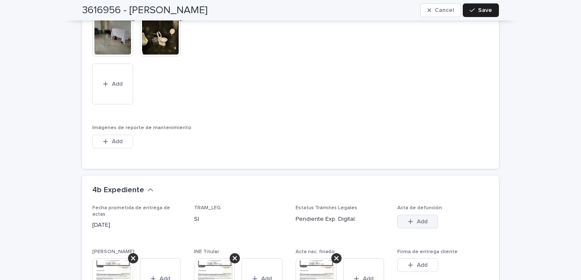
click at [411, 221] on div "button" at bounding box center [412, 221] width 9 height 6
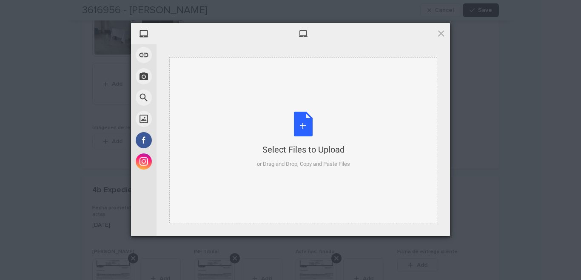
click at [308, 128] on div "Select Files to Upload or Drag and Drop, Copy and Paste Files" at bounding box center [303, 140] width 93 height 57
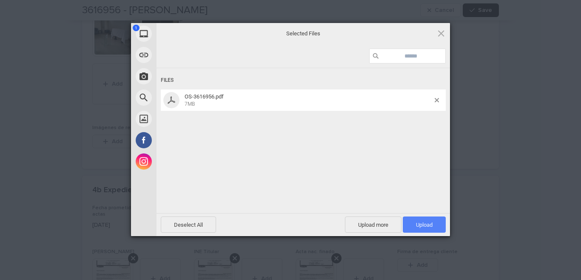
click at [414, 224] on span "Upload 1" at bounding box center [424, 224] width 43 height 16
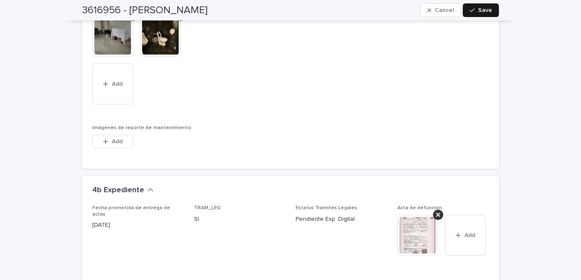
click at [474, 8] on div "button" at bounding box center [474, 10] width 9 height 6
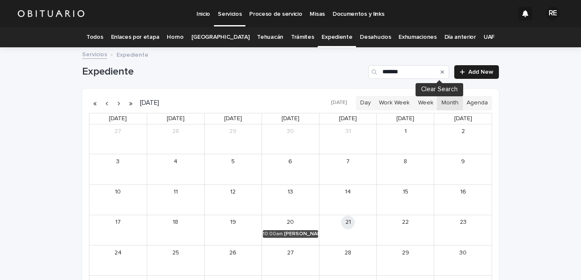
click at [441, 72] on icon "Search" at bounding box center [442, 71] width 3 height 5
